Goal: Task Accomplishment & Management: Manage account settings

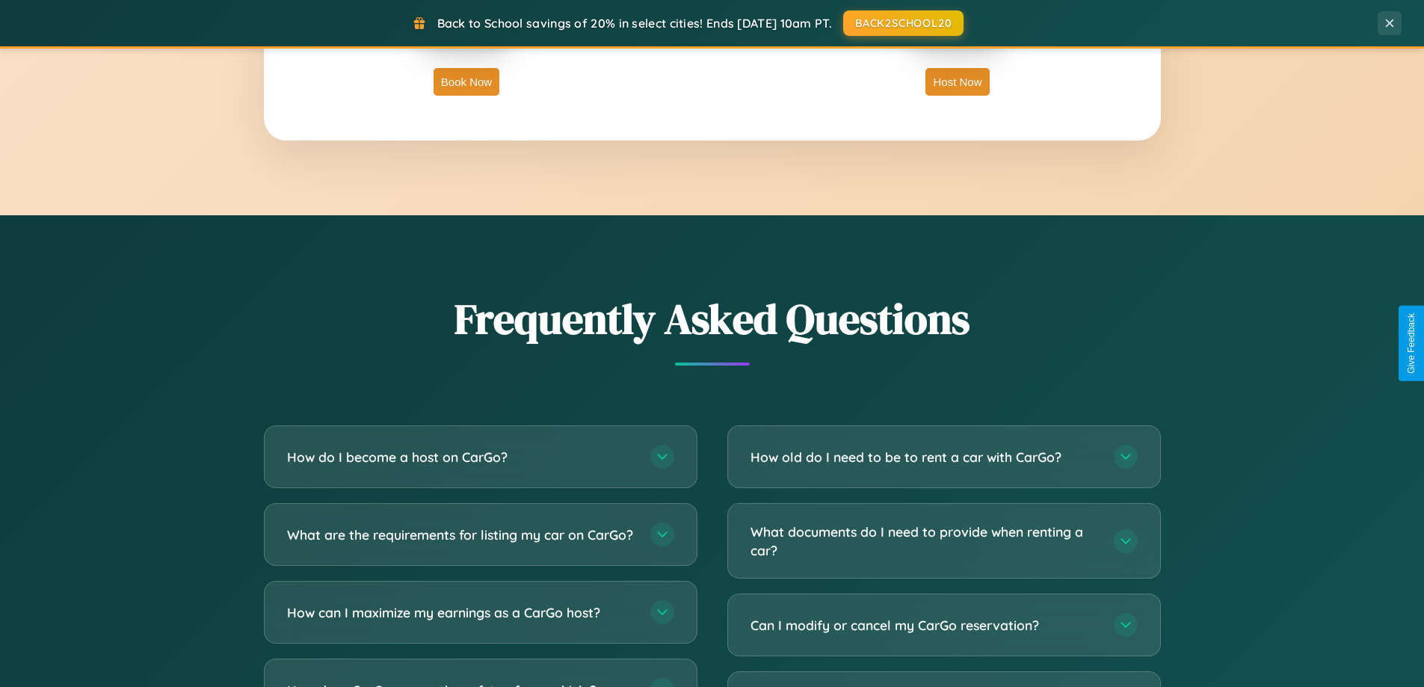
scroll to position [2877, 0]
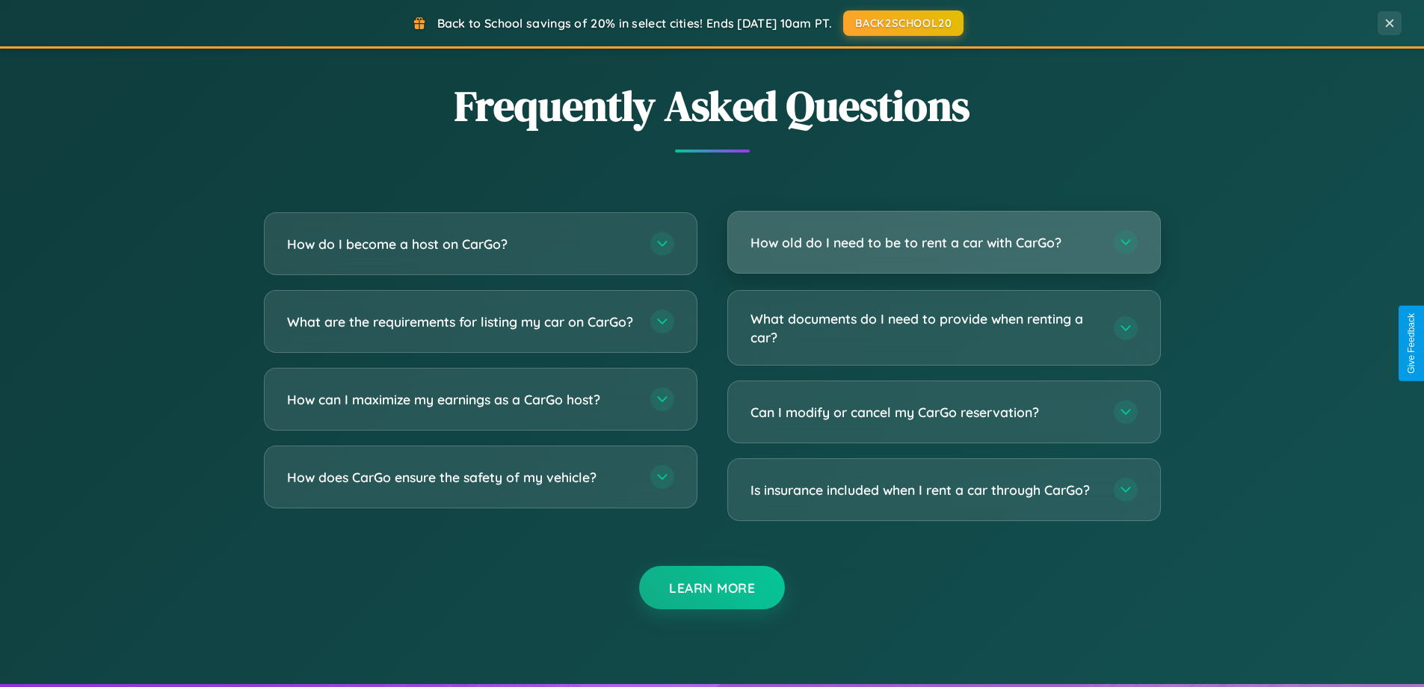
click at [944, 244] on h3 "How old do I need to be to rent a car with CarGo?" at bounding box center [925, 242] width 348 height 19
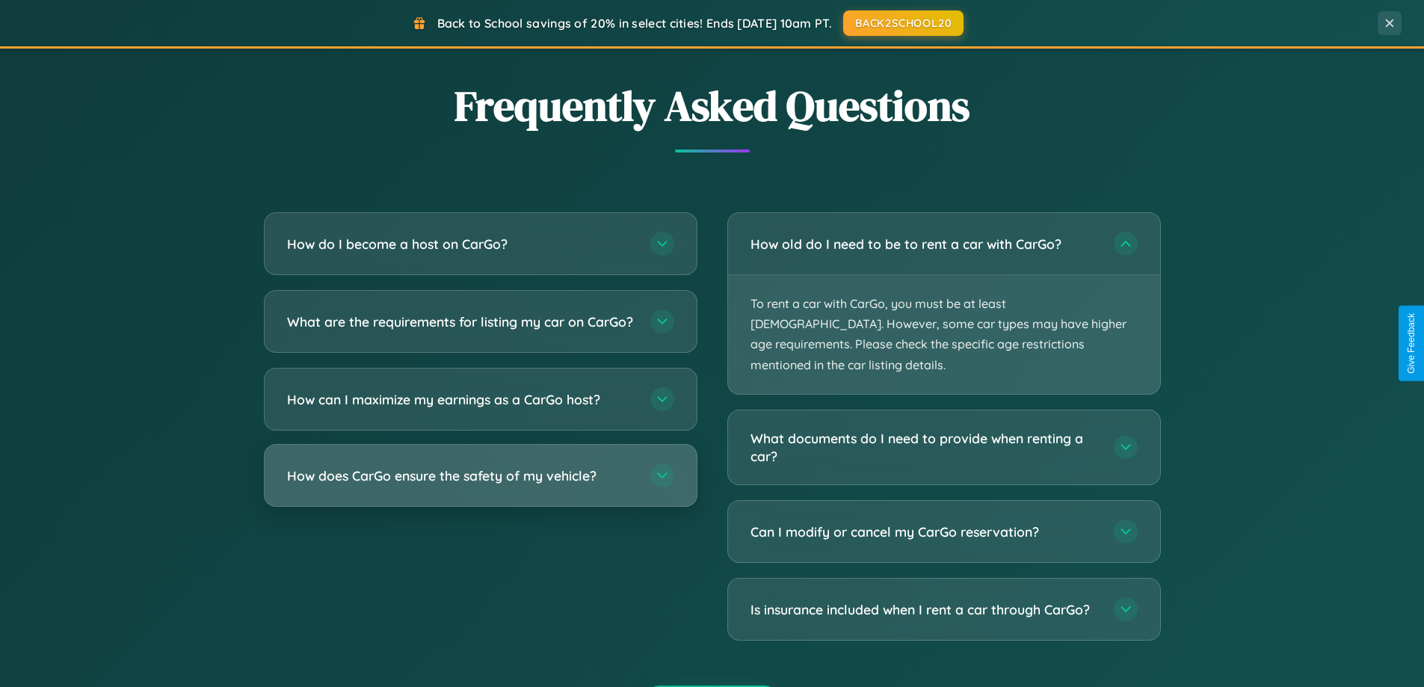
click at [480, 485] on h3 "How does CarGo ensure the safety of my vehicle?" at bounding box center [461, 476] width 348 height 19
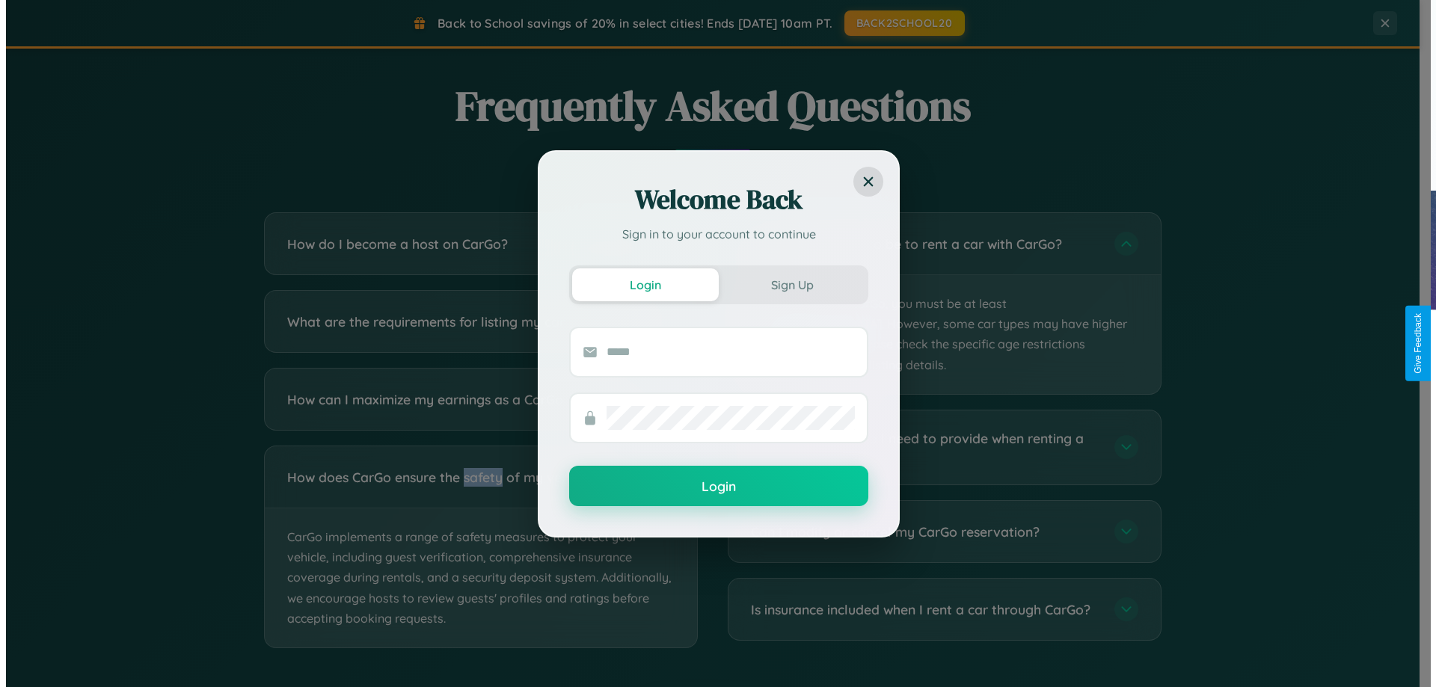
scroll to position [0, 0]
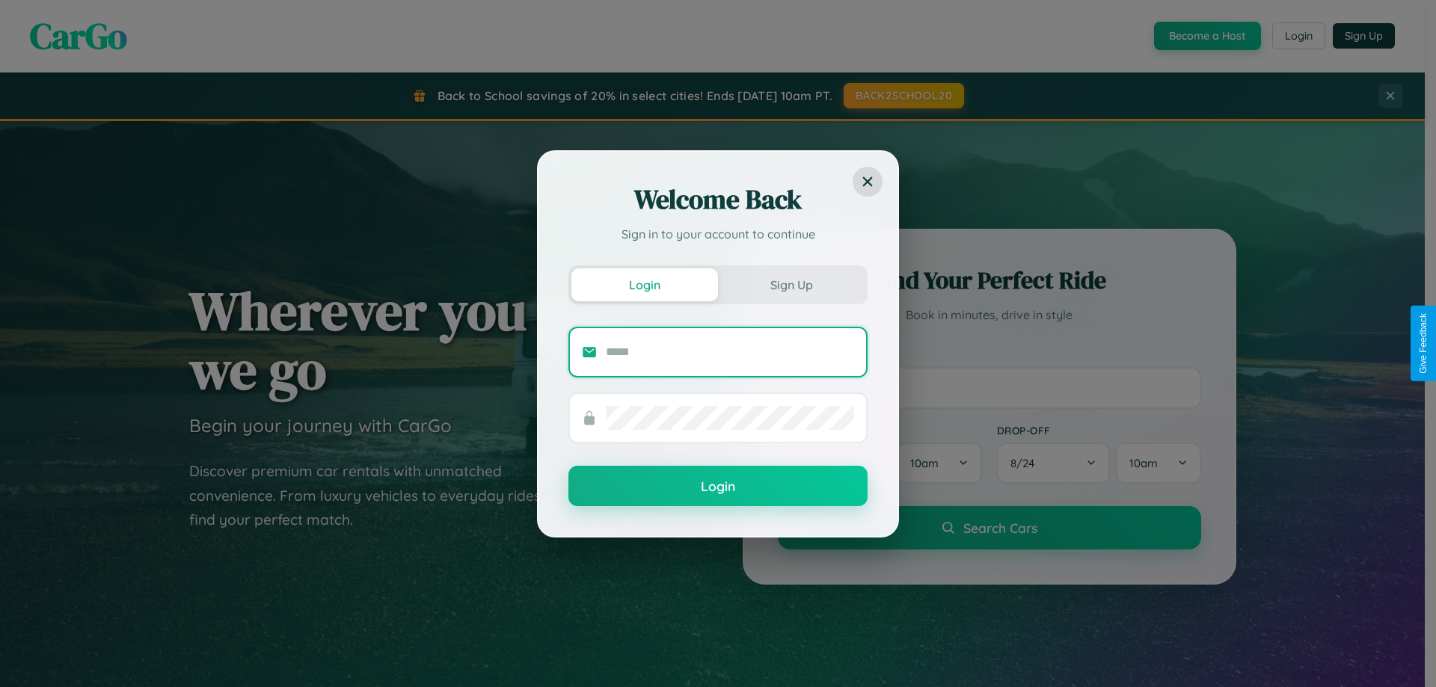
click at [730, 351] on input "text" at bounding box center [730, 352] width 248 height 24
type input "**********"
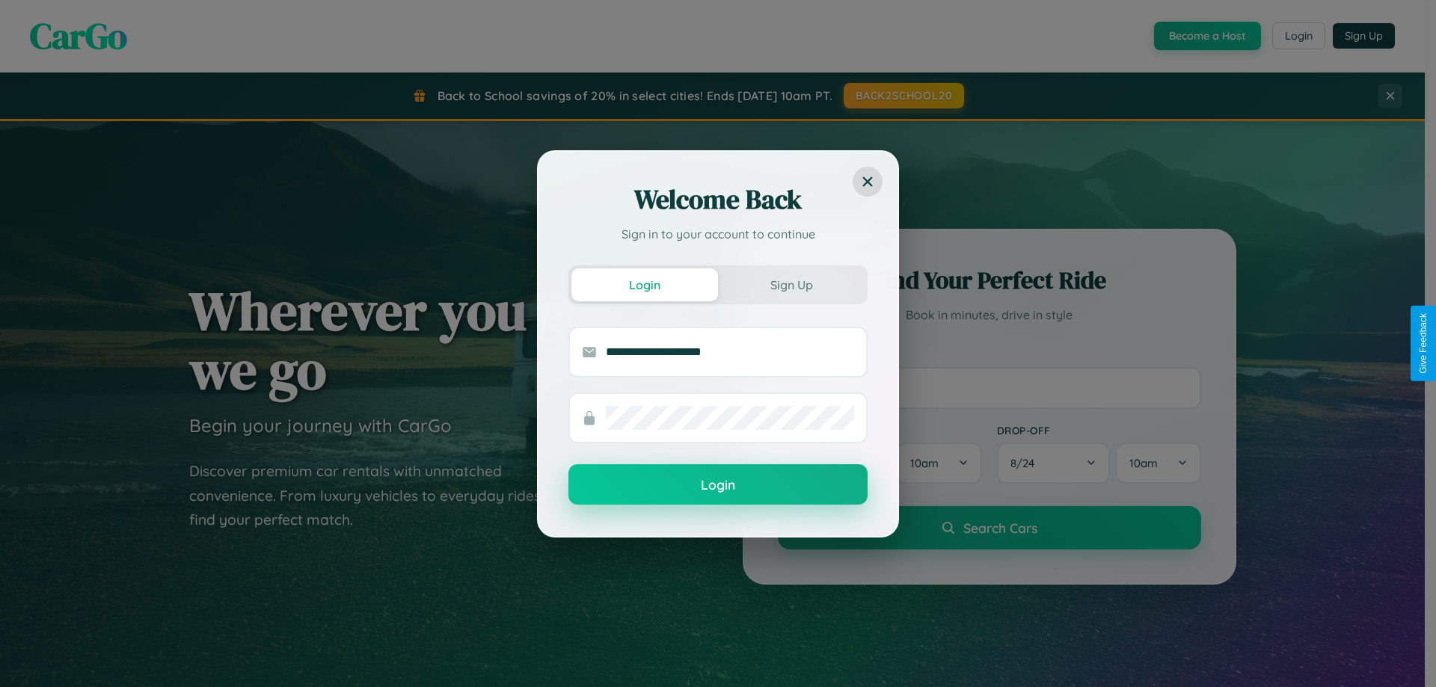
click at [718, 485] on button "Login" at bounding box center [717, 484] width 299 height 40
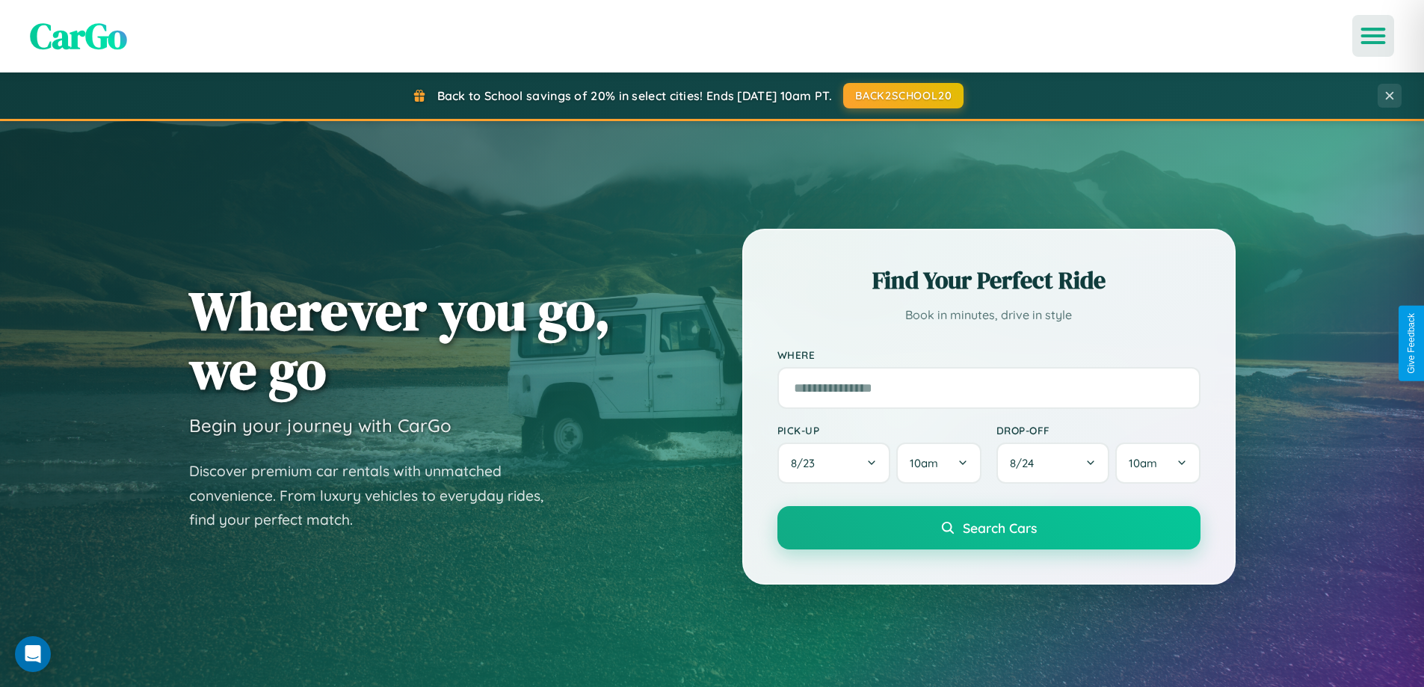
click at [1374, 36] on icon "Open menu" at bounding box center [1374, 35] width 22 height 13
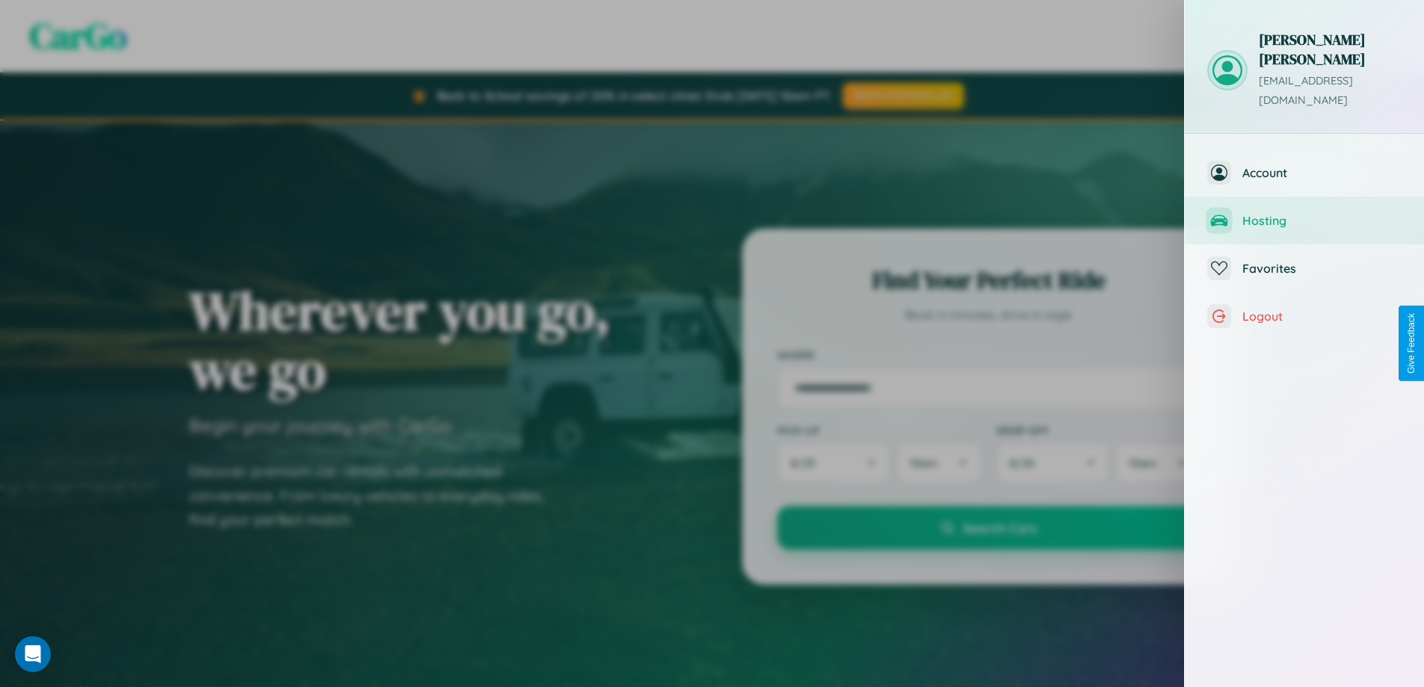
click at [1305, 213] on span "Hosting" at bounding box center [1322, 220] width 159 height 15
